Goal: Information Seeking & Learning: Learn about a topic

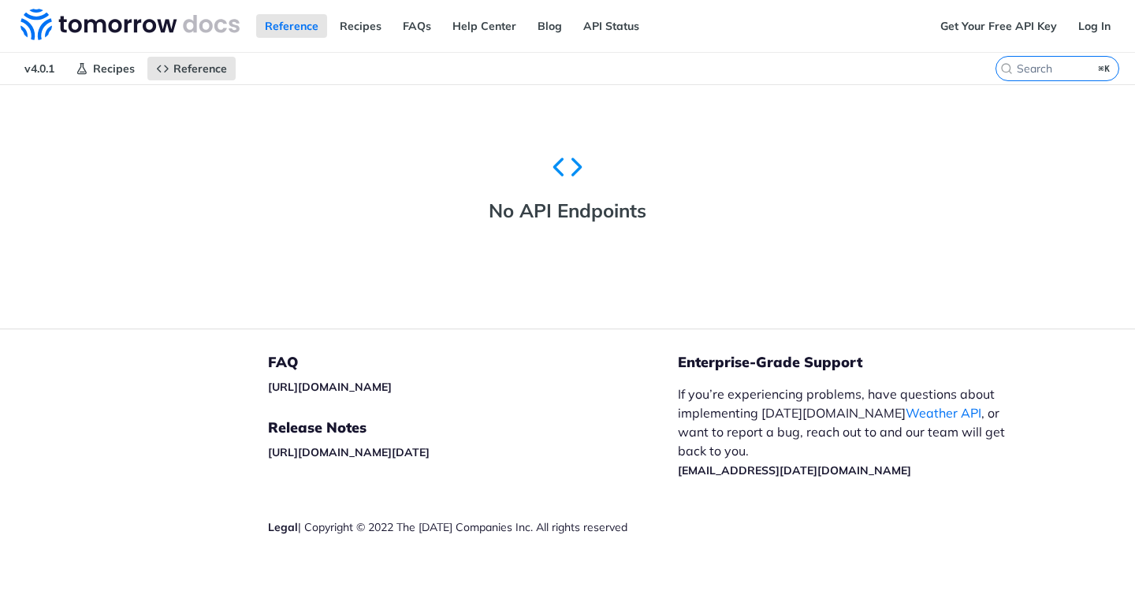
click at [39, 69] on span "v4.0.1" at bounding box center [39, 69] width 47 height 24
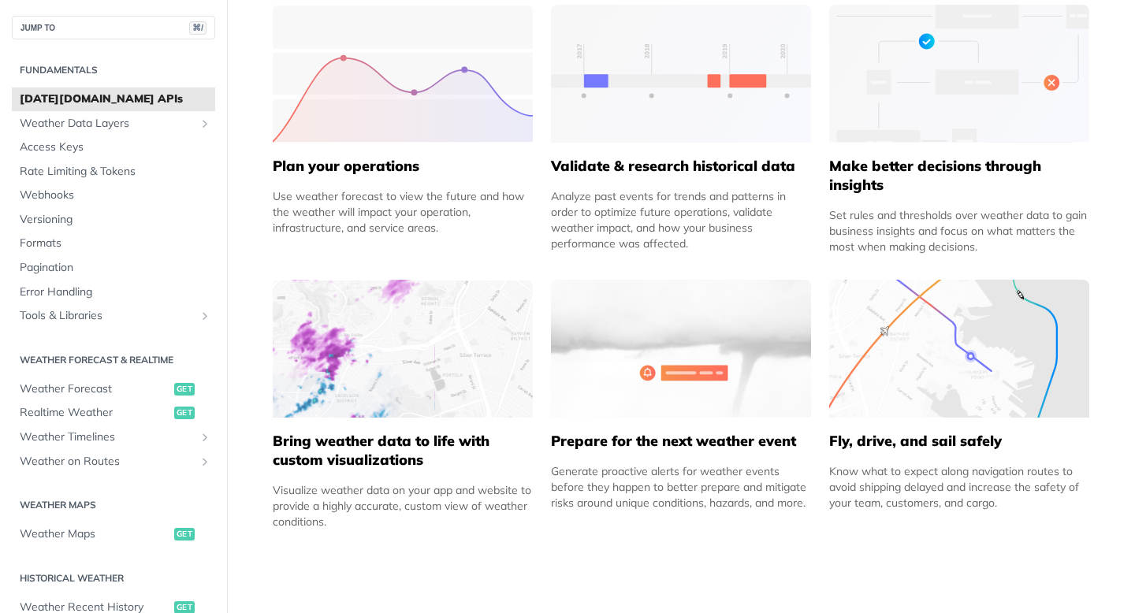
scroll to position [775, 0]
click at [418, 78] on img at bounding box center [403, 73] width 260 height 138
click at [118, 113] on link "Weather Data Layers" at bounding box center [113, 124] width 203 height 24
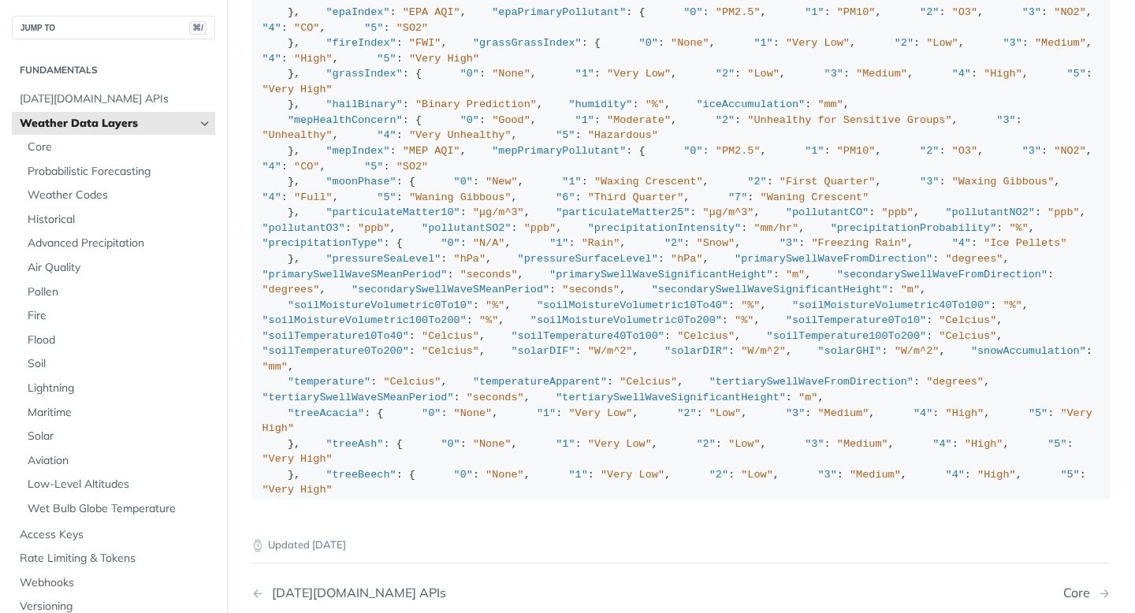
scroll to position [1791, 0]
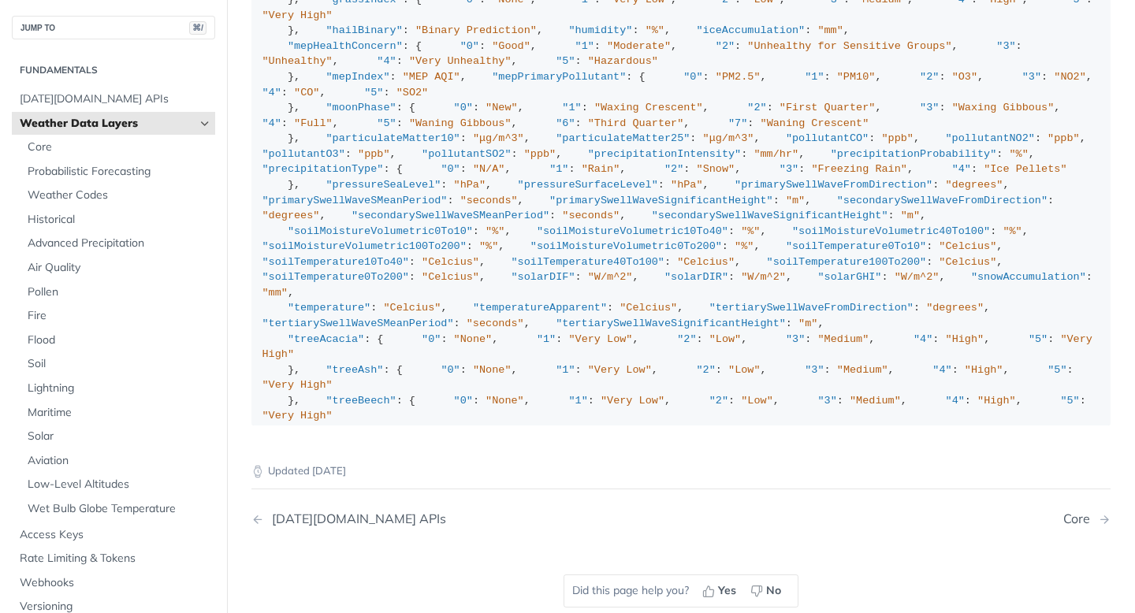
click at [169, 119] on span "Weather Data Layers" at bounding box center [107, 124] width 175 height 16
click at [200, 125] on icon "Hide subpages for Weather Data Layers" at bounding box center [205, 123] width 13 height 13
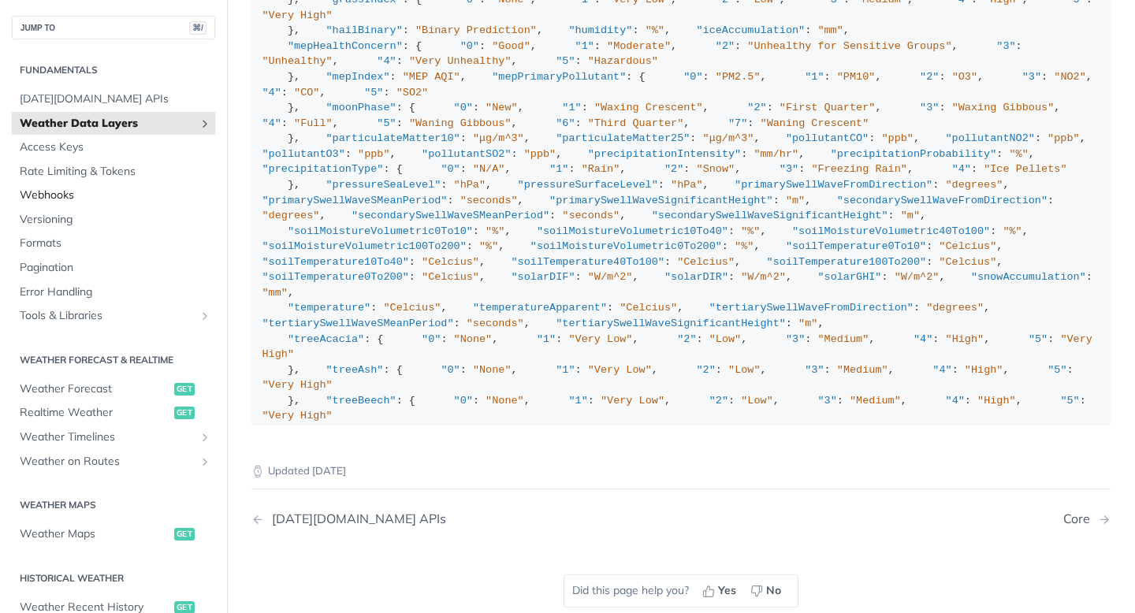
click at [70, 195] on span "Webhooks" at bounding box center [116, 196] width 192 height 16
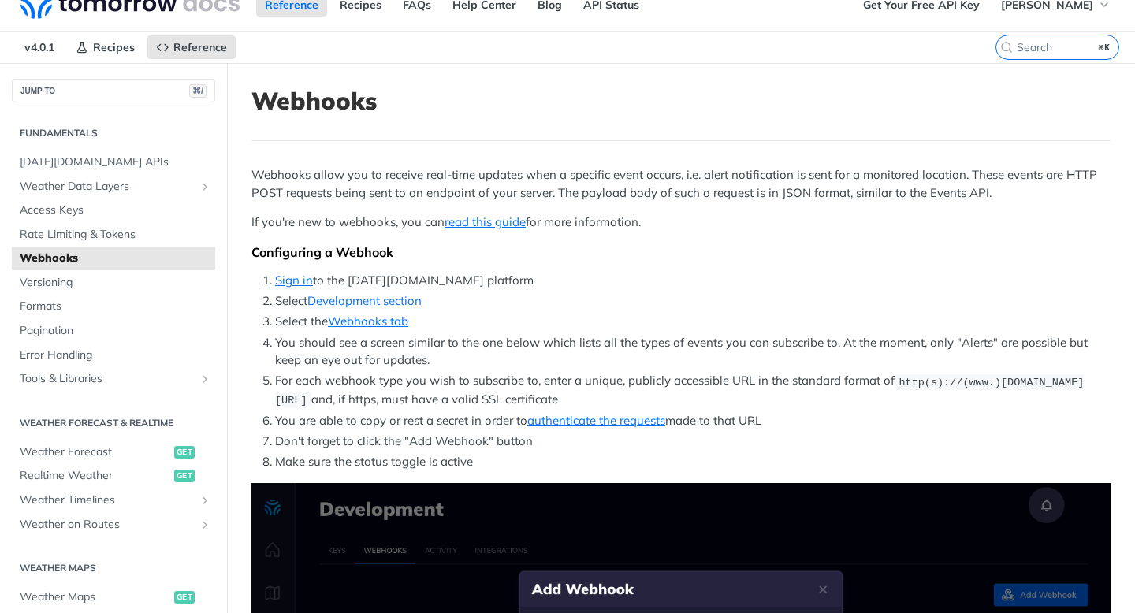
scroll to position [20, 0]
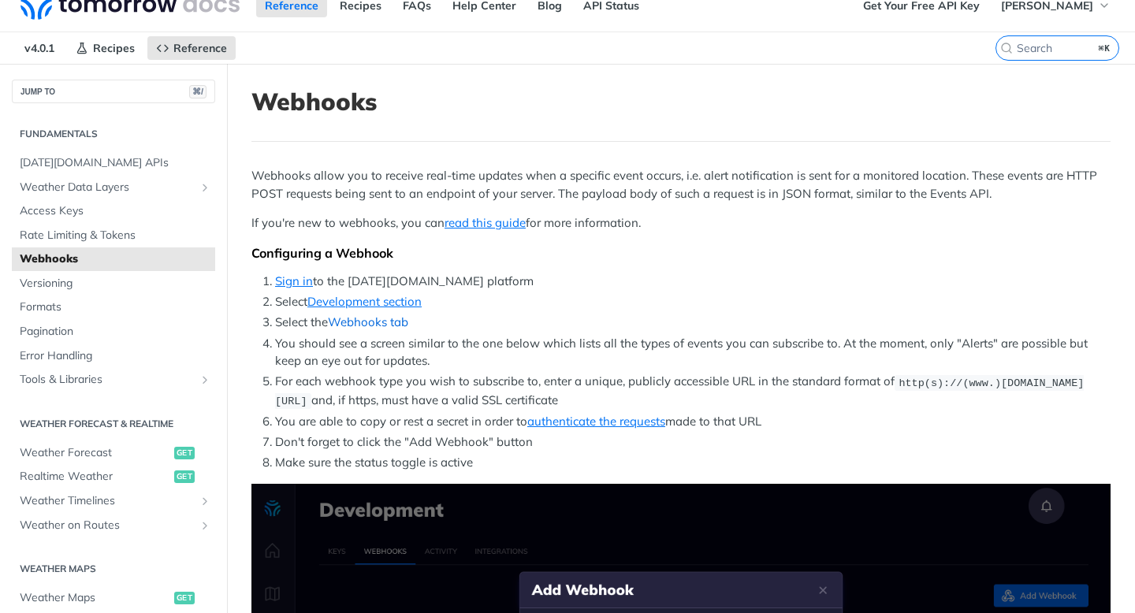
click at [352, 326] on link "Webhooks tab" at bounding box center [368, 321] width 80 height 15
